Goal: Check status: Check status

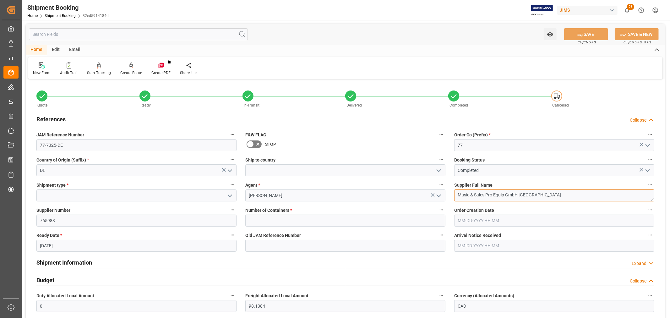
drag, startPoint x: 548, startPoint y: 196, endPoint x: 425, endPoint y: 195, distance: 122.5
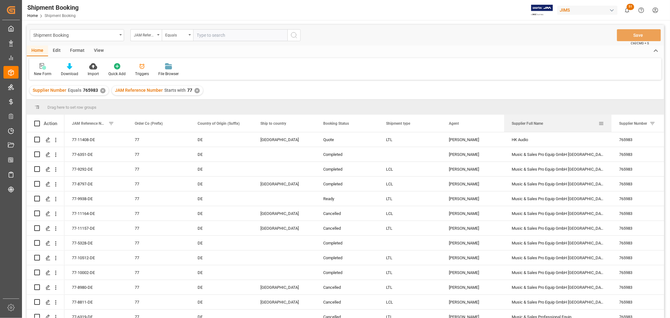
drag, startPoint x: 565, startPoint y: 122, endPoint x: 610, endPoint y: 121, distance: 44.6
click at [610, 121] on div at bounding box center [611, 123] width 3 height 17
click at [545, 153] on div "Music & Sales Pro Equip GmbH [GEOGRAPHIC_DATA]" at bounding box center [557, 154] width 107 height 14
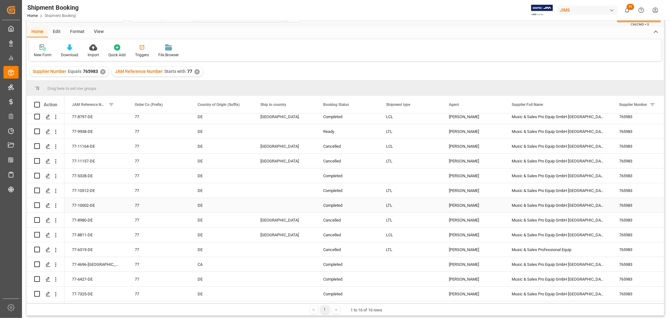
scroll to position [35, 0]
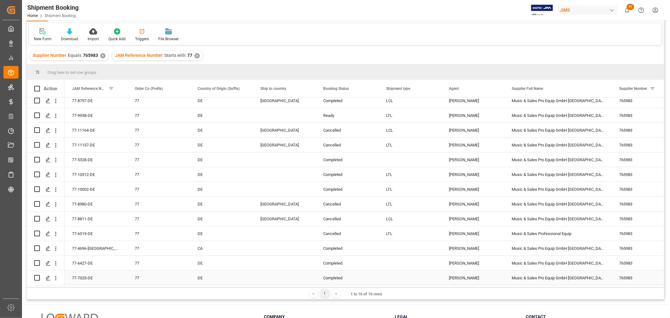
click at [535, 275] on div "Music & Sales Pro Equip GmbH [GEOGRAPHIC_DATA]" at bounding box center [557, 277] width 107 height 14
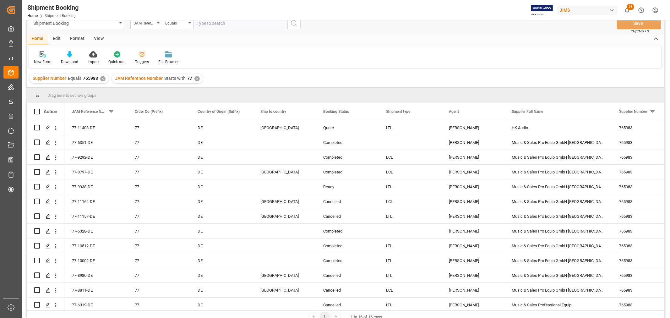
scroll to position [0, 0]
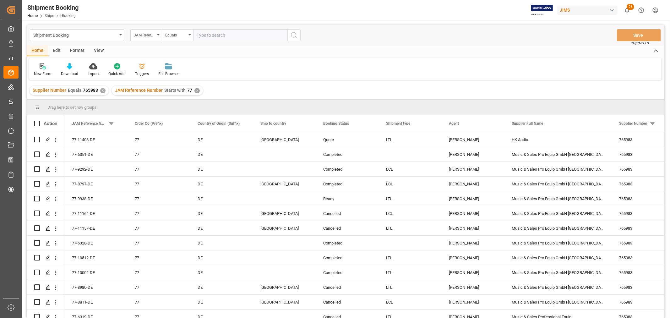
click at [95, 49] on div "View" at bounding box center [98, 51] width 19 height 11
click at [41, 68] on icon at bounding box center [40, 66] width 6 height 6
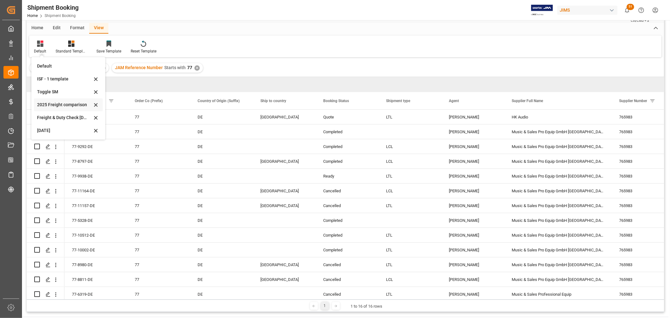
scroll to position [35, 0]
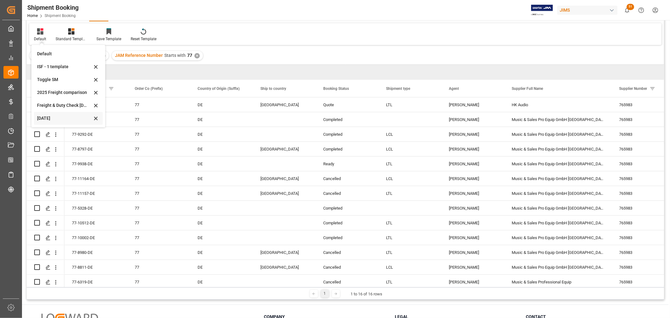
click at [54, 118] on div "[DATE]" at bounding box center [64, 118] width 55 height 7
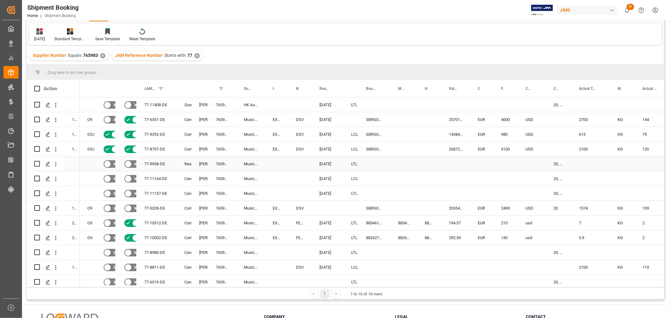
scroll to position [0, 0]
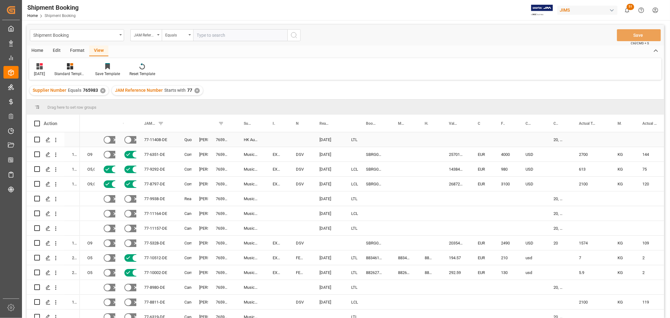
click at [220, 138] on div "765983" at bounding box center [222, 139] width 28 height 14
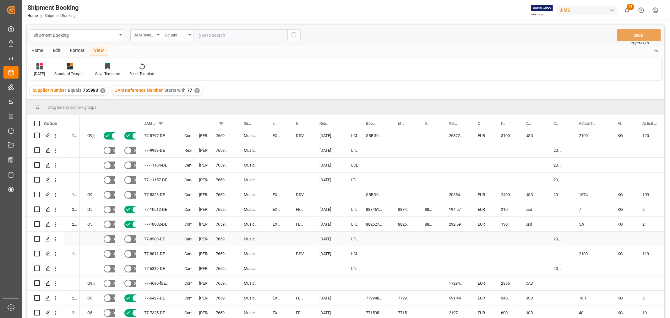
scroll to position [93, 0]
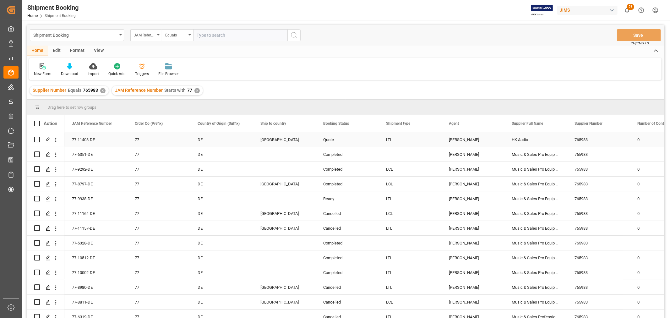
click at [340, 141] on div "Quote" at bounding box center [347, 140] width 48 height 14
click at [95, 48] on div "View" at bounding box center [98, 51] width 19 height 11
click at [33, 71] on div "Default" at bounding box center [40, 70] width 22 height 14
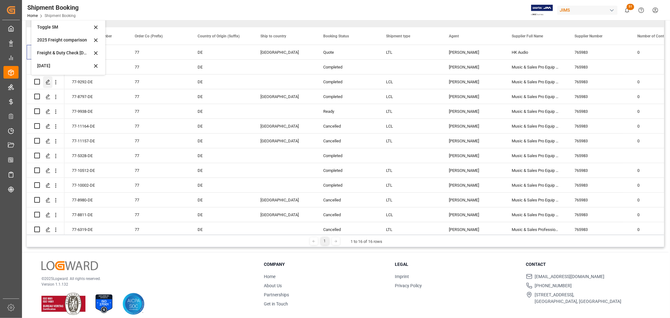
scroll to position [93, 0]
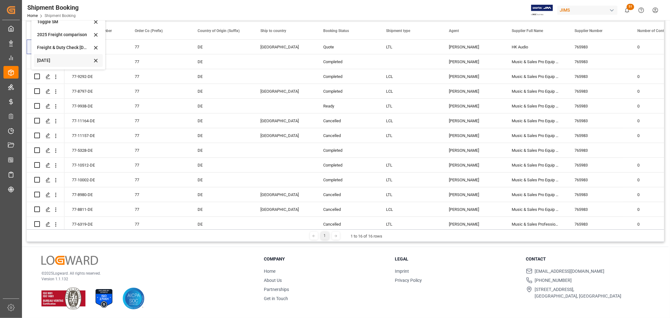
click at [48, 60] on div "[DATE]" at bounding box center [64, 60] width 55 height 7
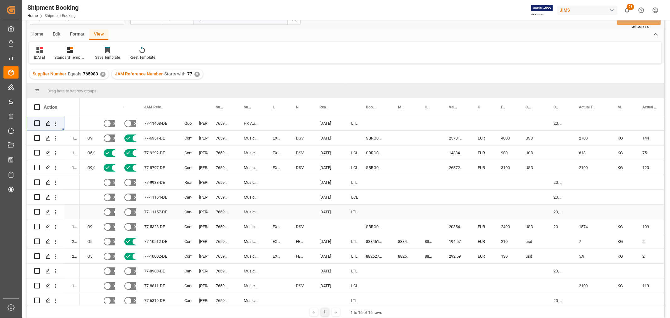
scroll to position [0, 0]
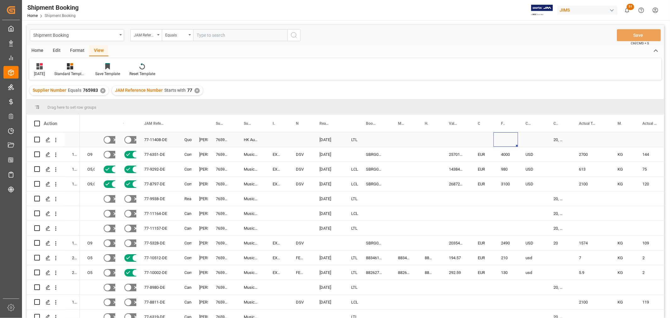
click at [502, 137] on div "Press SPACE to select this row." at bounding box center [505, 139] width 24 height 14
click at [502, 137] on input "Press SPACE to select this row." at bounding box center [505, 143] width 14 height 12
type input "615"
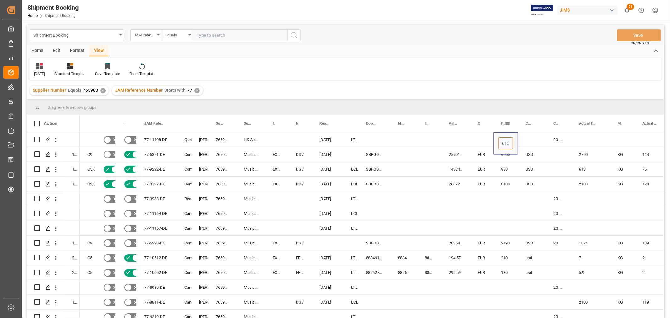
scroll to position [0, 0]
click at [530, 134] on div "Press SPACE to select this row." at bounding box center [532, 139] width 28 height 14
click at [529, 136] on div "Press SPACE to select this row." at bounding box center [532, 139] width 28 height 14
click at [529, 138] on input "Press SPACE to select this row." at bounding box center [532, 143] width 18 height 12
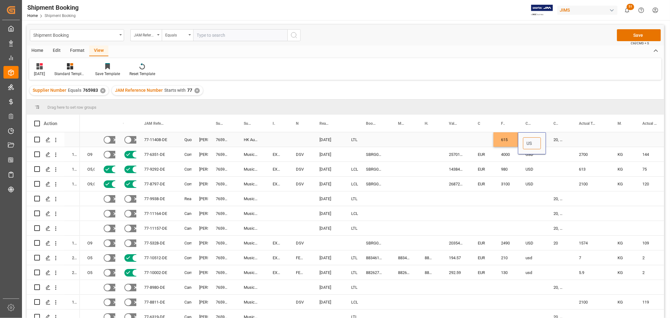
type input "USD"
click at [578, 135] on div "Press SPACE to select this row." at bounding box center [590, 139] width 39 height 14
click at [580, 136] on div "Press SPACE to select this row." at bounding box center [590, 139] width 39 height 14
click at [589, 141] on input "Press SPACE to select this row." at bounding box center [590, 143] width 29 height 12
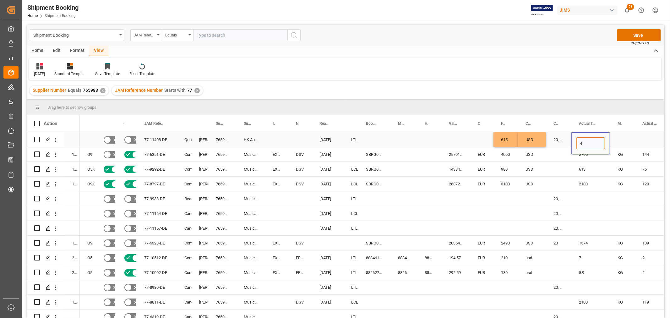
type input "47"
click at [612, 137] on div "Press SPACE to select this row." at bounding box center [622, 139] width 25 height 14
click at [615, 138] on div "Press SPACE to select this row." at bounding box center [622, 139] width 25 height 14
click at [620, 143] on icon "open menu" at bounding box center [623, 144] width 8 height 8
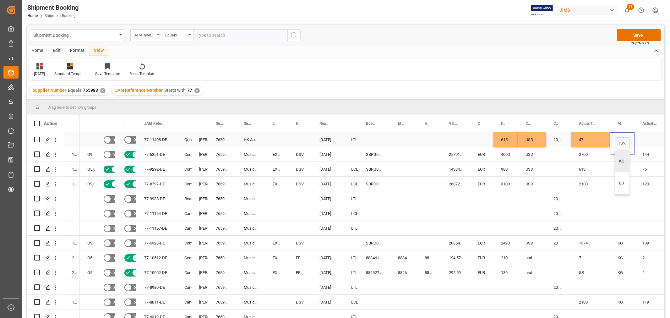
click at [617, 162] on div "KG" at bounding box center [622, 161] width 14 height 22
type input "KG"
click at [651, 135] on div "Press SPACE to select this row." at bounding box center [652, 139] width 35 height 14
click at [651, 140] on input "Press SPACE to select this row." at bounding box center [652, 143] width 25 height 12
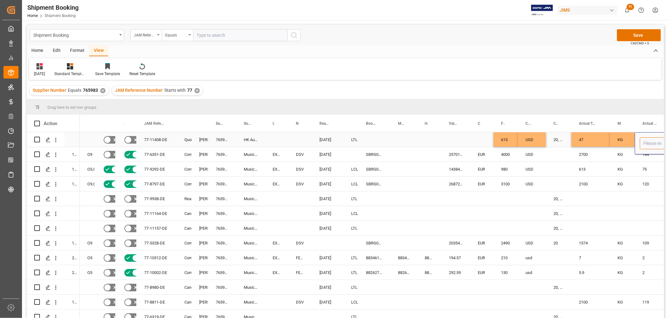
type input "9"
click at [464, 132] on div "Press SPACE to select this row." at bounding box center [455, 139] width 29 height 14
click at [648, 35] on button "Save" at bounding box center [639, 35] width 44 height 12
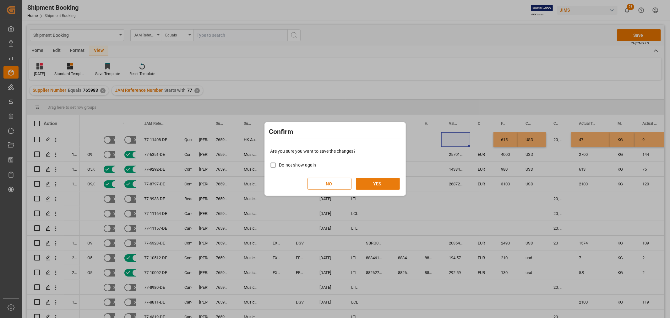
click at [371, 185] on button "YES" at bounding box center [378, 184] width 44 height 12
